Goal: Find specific page/section: Find specific page/section

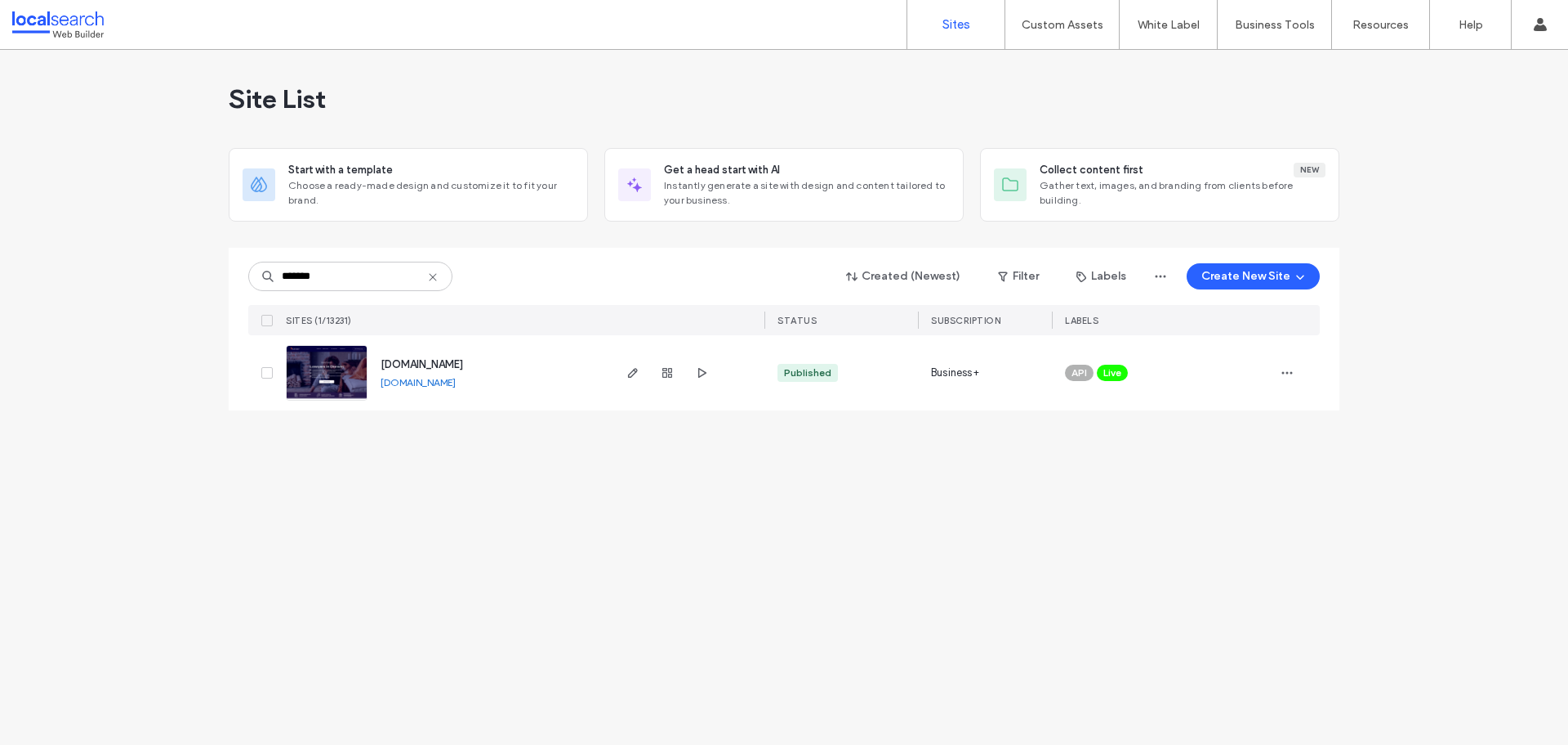
type input "*******"
drag, startPoint x: 541, startPoint y: 369, endPoint x: 375, endPoint y: 367, distance: 166.0
click at [375, 367] on div "[DOMAIN_NAME] [DOMAIN_NAME]" at bounding box center [489, 372] width 243 height 75
copy span "[DOMAIN_NAME]"
click at [494, 600] on div "Site List Start with a template Choose a ready-made design and customize it to …" at bounding box center [784, 396] width 1568 height 695
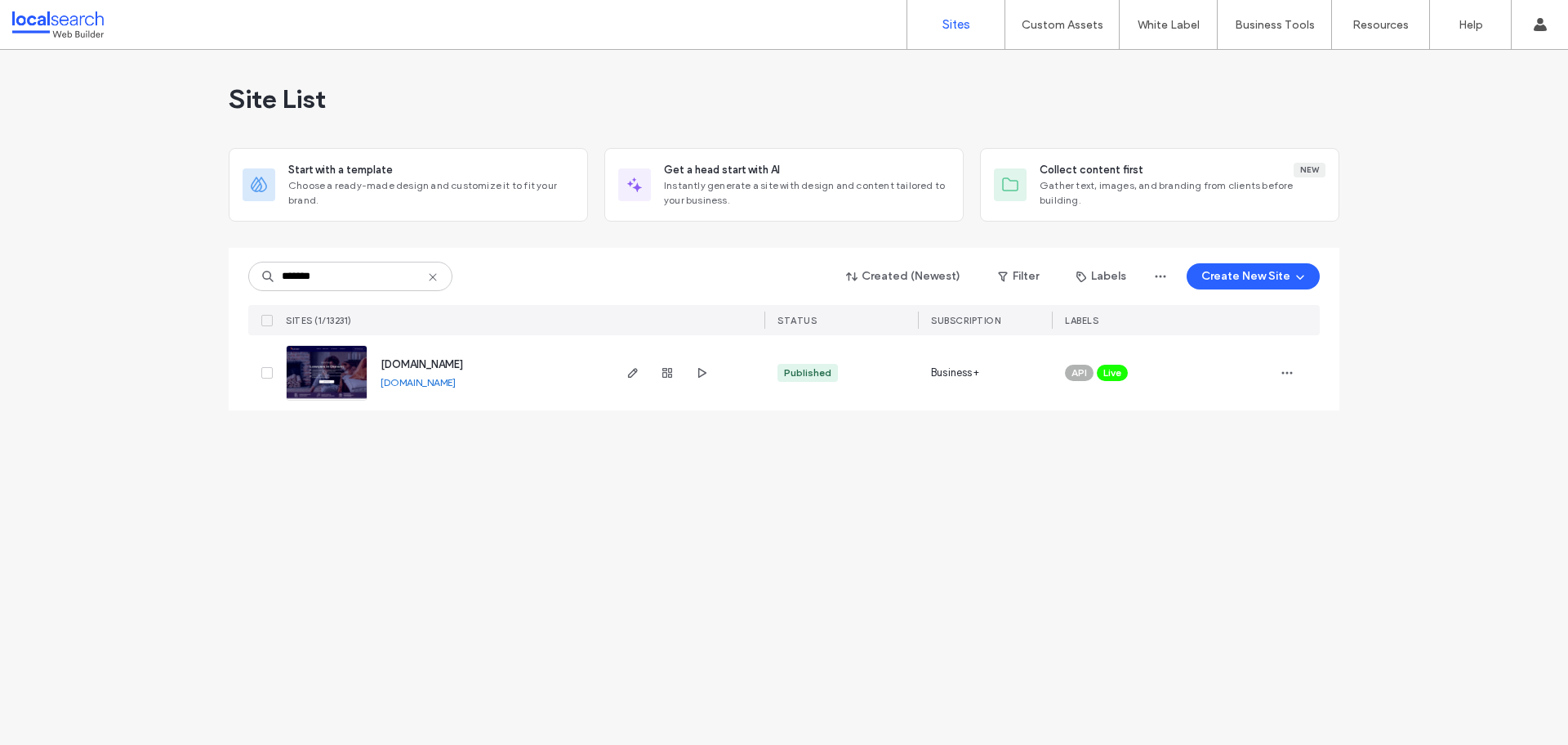
click at [59, 30] on div at bounding box center [105, 25] width 186 height 26
